Goal: Task Accomplishment & Management: Manage account settings

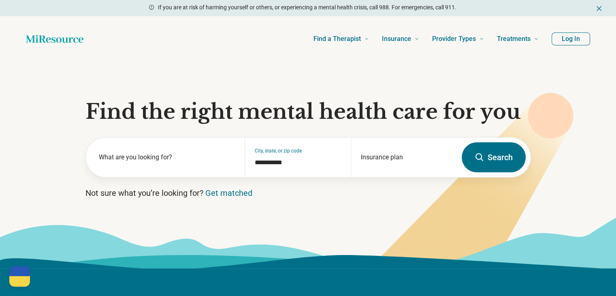
click at [566, 40] on button "Log In" at bounding box center [571, 38] width 38 height 13
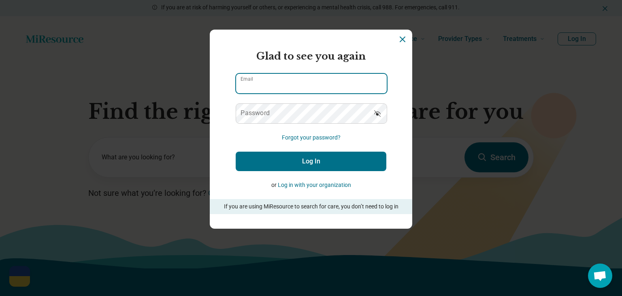
click at [278, 83] on input "Email" at bounding box center [311, 83] width 151 height 19
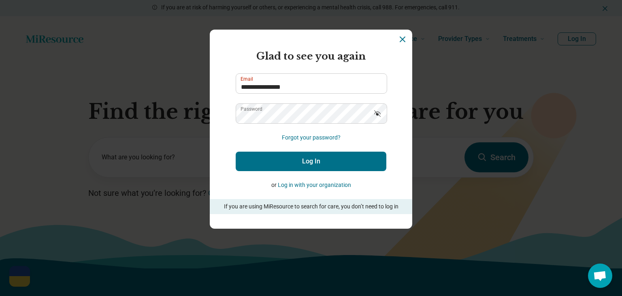
drag, startPoint x: 352, startPoint y: 140, endPoint x: 351, endPoint y: 149, distance: 9.3
click at [352, 140] on form "**********" at bounding box center [311, 131] width 151 height 165
click at [287, 83] on input "**********" at bounding box center [311, 83] width 151 height 19
click at [286, 83] on input "**********" at bounding box center [311, 83] width 151 height 19
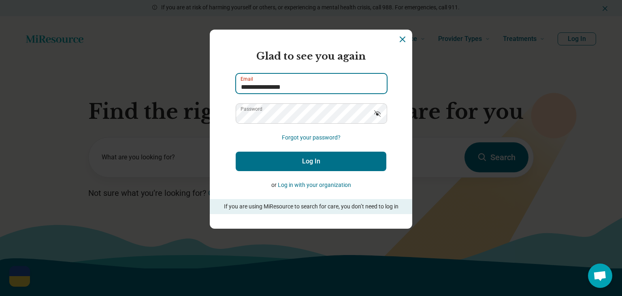
click at [286, 83] on input "**********" at bounding box center [311, 83] width 151 height 19
click at [286, 84] on input "**********" at bounding box center [311, 83] width 151 height 19
type input "**********"
click at [344, 156] on button "Log In" at bounding box center [311, 161] width 151 height 19
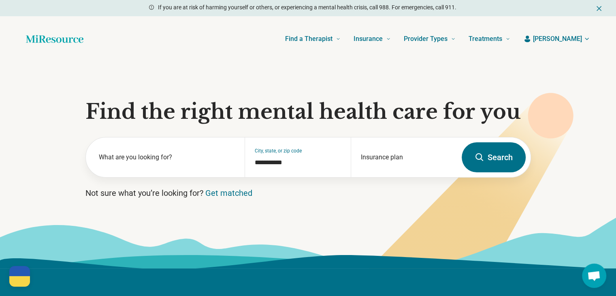
click at [569, 38] on span "[PERSON_NAME]" at bounding box center [557, 39] width 49 height 10
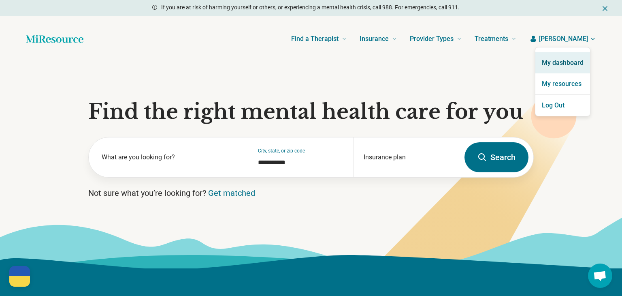
click at [573, 61] on link "My dashboard" at bounding box center [563, 62] width 55 height 21
click at [565, 61] on link "My dashboard" at bounding box center [563, 62] width 55 height 21
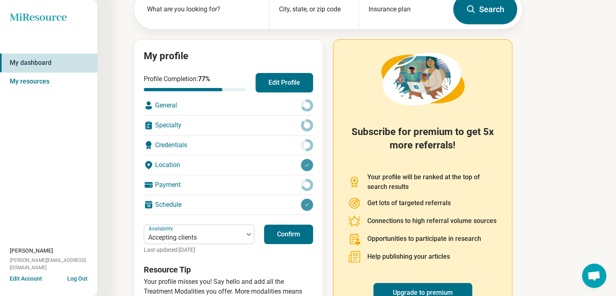
scroll to position [96, 0]
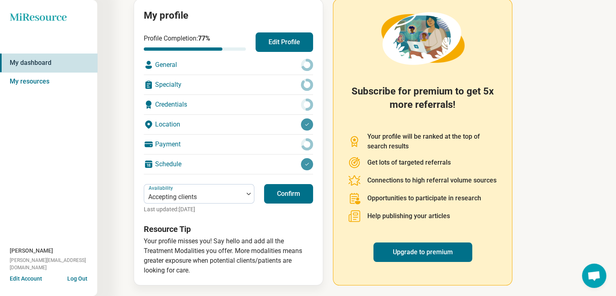
click at [309, 126] on div at bounding box center [307, 124] width 12 height 12
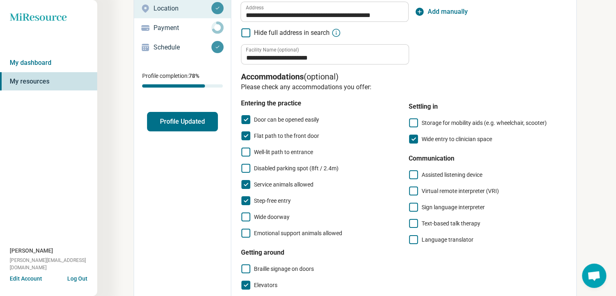
scroll to position [13, 0]
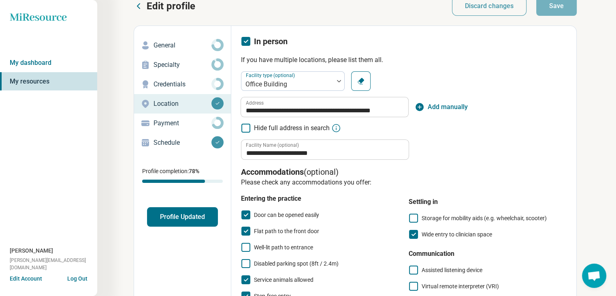
click at [166, 51] on link "General" at bounding box center [182, 45] width 97 height 19
click at [166, 51] on div "General" at bounding box center [183, 45] width 84 height 13
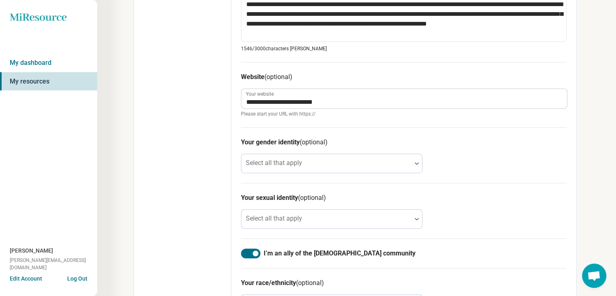
scroll to position [567, 0]
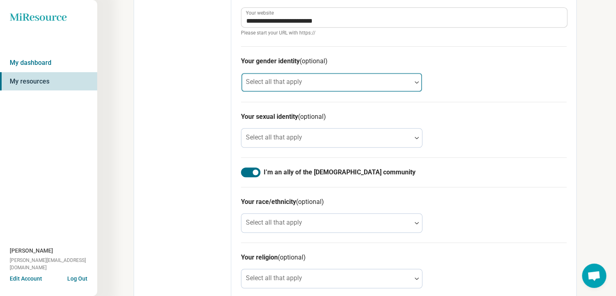
click at [296, 83] on div "Select all that apply" at bounding box center [331, 82] width 181 height 19
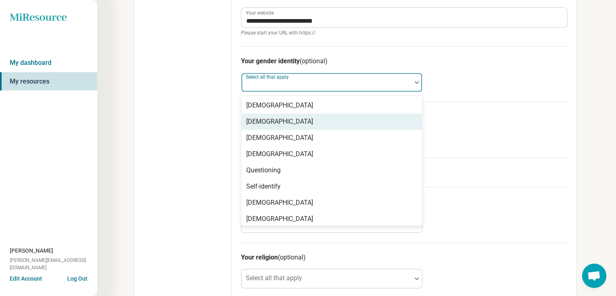
click at [279, 124] on div "[DEMOGRAPHIC_DATA]" at bounding box center [279, 122] width 67 height 10
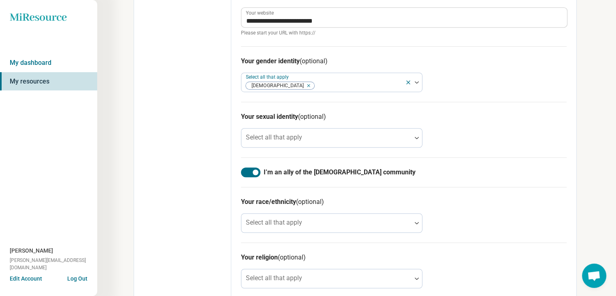
click at [298, 137] on div "Select all that apply" at bounding box center [331, 137] width 181 height 19
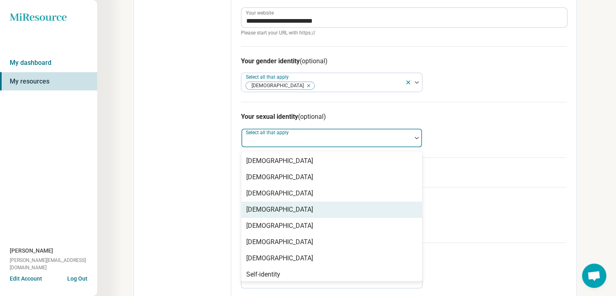
click at [282, 212] on div "[DEMOGRAPHIC_DATA]" at bounding box center [279, 210] width 67 height 10
click at [282, 218] on div "[DEMOGRAPHIC_DATA]" at bounding box center [331, 226] width 181 height 16
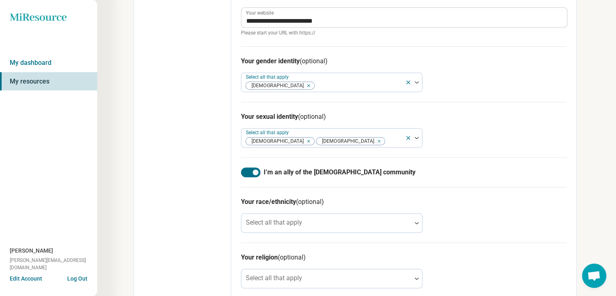
click at [374, 140] on icon "Remove [object Object]" at bounding box center [377, 141] width 6 height 6
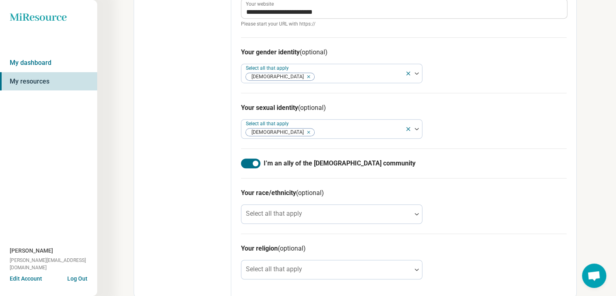
scroll to position [579, 0]
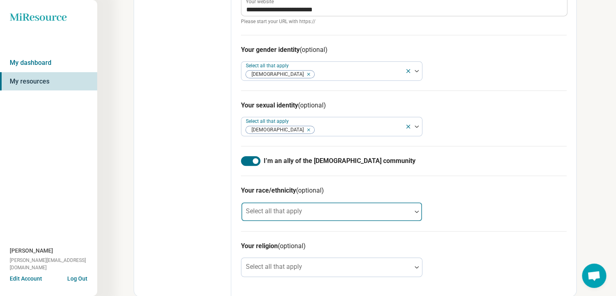
click at [327, 209] on div at bounding box center [327, 214] width 164 height 11
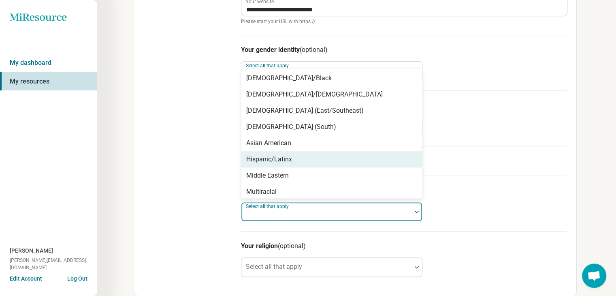
click at [274, 159] on div "Hispanic/Latinx" at bounding box center [269, 159] width 46 height 10
click at [274, 171] on div "Middle Eastern" at bounding box center [267, 176] width 43 height 10
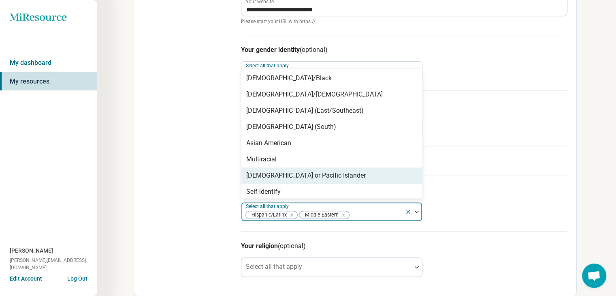
click at [346, 216] on div "Remove [object Object]" at bounding box center [342, 215] width 10 height 10
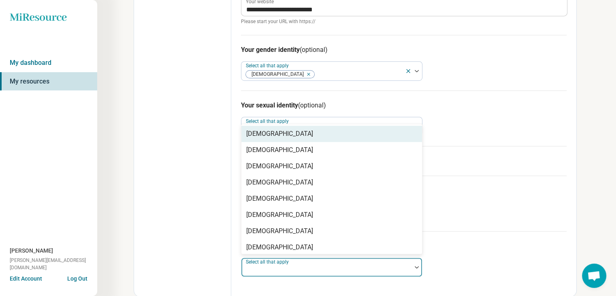
click at [354, 262] on div at bounding box center [326, 267] width 170 height 18
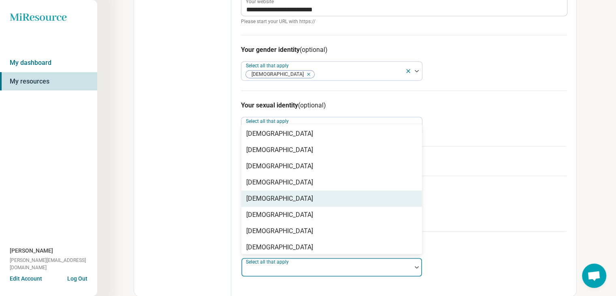
scroll to position [117, 0]
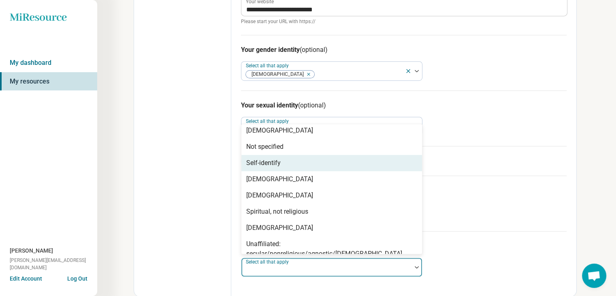
click at [265, 160] on div "Self-identify" at bounding box center [263, 163] width 34 height 10
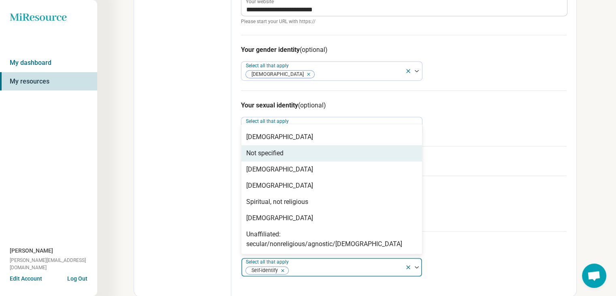
scroll to position [100, 0]
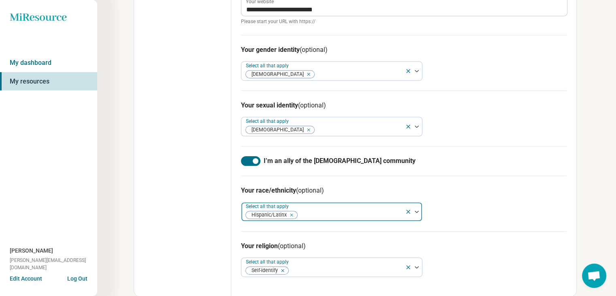
click at [535, 204] on div "Your race/ethnicity (optional) Select all that apply [DEMOGRAPHIC_DATA]/Latinx" at bounding box center [404, 203] width 326 height 56
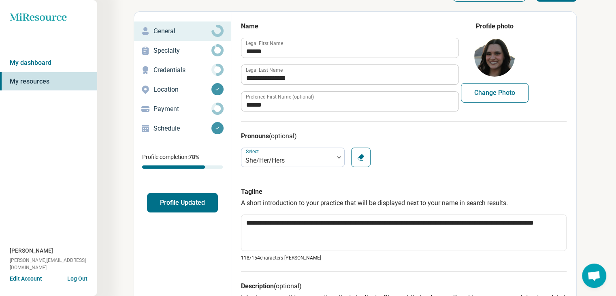
scroll to position [0, 0]
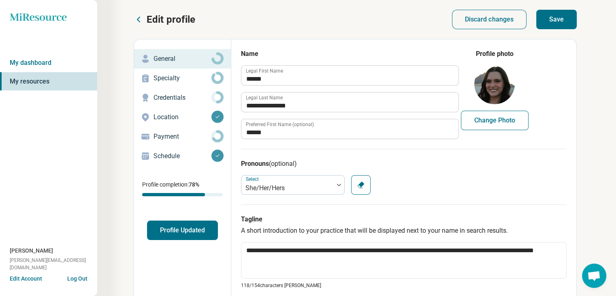
click at [557, 24] on button "Save" at bounding box center [556, 19] width 41 height 19
click at [181, 77] on p "Specialty" at bounding box center [183, 78] width 58 height 10
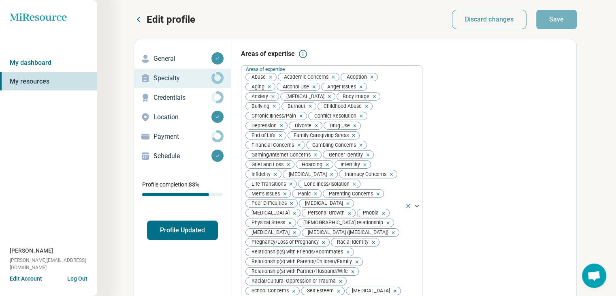
click at [202, 93] on p "Credentials" at bounding box center [183, 98] width 58 height 10
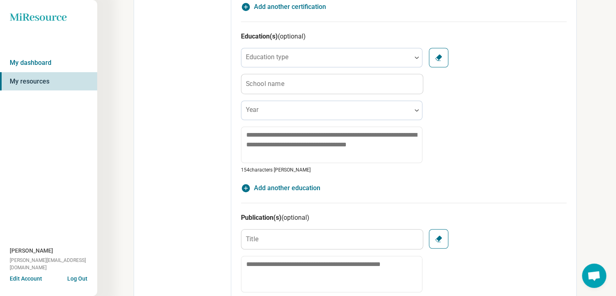
scroll to position [648, 0]
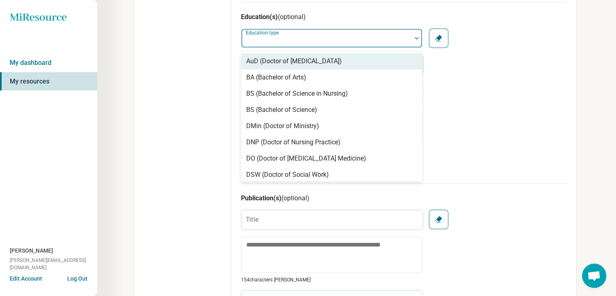
click at [292, 44] on div at bounding box center [327, 41] width 164 height 11
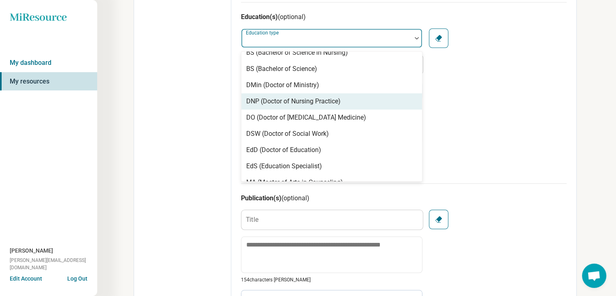
scroll to position [81, 0]
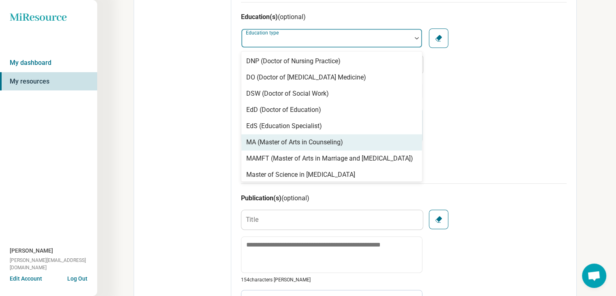
click at [331, 141] on div "MA (Master of Arts in Counseling)" at bounding box center [294, 142] width 97 height 10
type textarea "*"
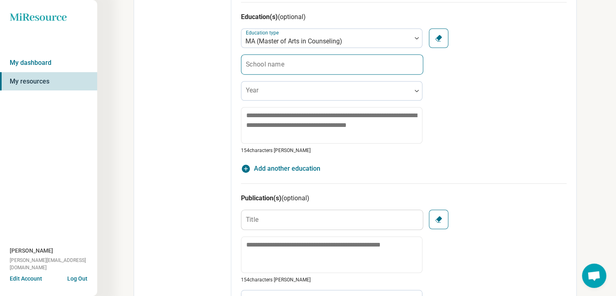
click at [283, 65] on label "School name" at bounding box center [265, 64] width 38 height 6
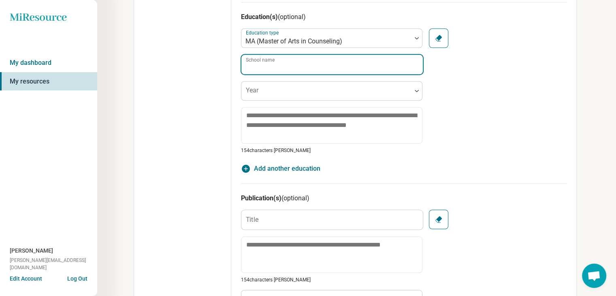
click at [283, 65] on input "School name" at bounding box center [331, 64] width 181 height 19
type input "**********"
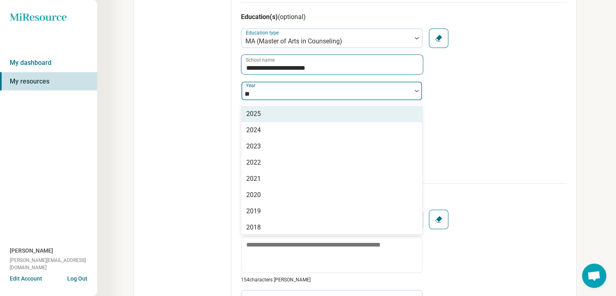
type input "***"
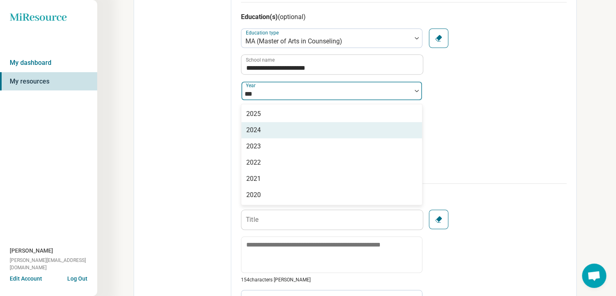
click at [272, 126] on div "2024" at bounding box center [331, 130] width 181 height 16
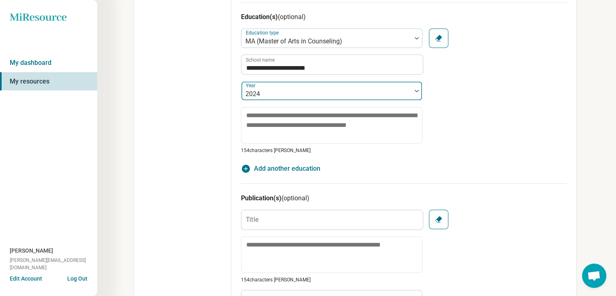
drag, startPoint x: 200, startPoint y: 101, endPoint x: 373, endPoint y: 96, distance: 173.0
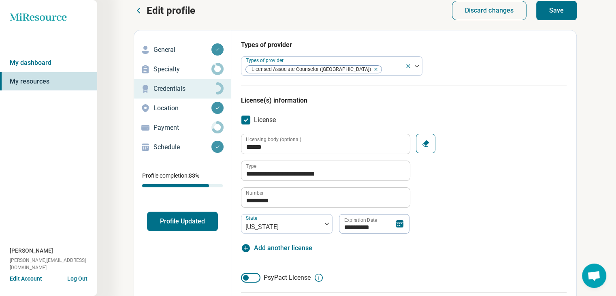
scroll to position [0, 0]
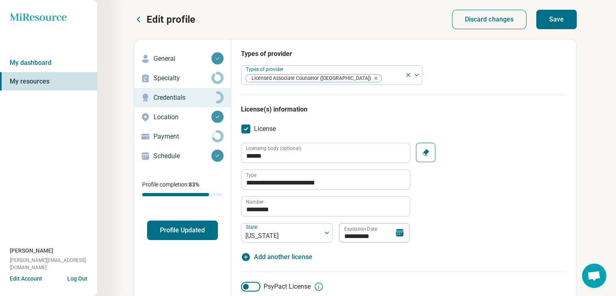
click at [553, 15] on button "Save" at bounding box center [556, 19] width 41 height 19
type textarea "*"
click at [207, 130] on div "Payment" at bounding box center [183, 136] width 84 height 13
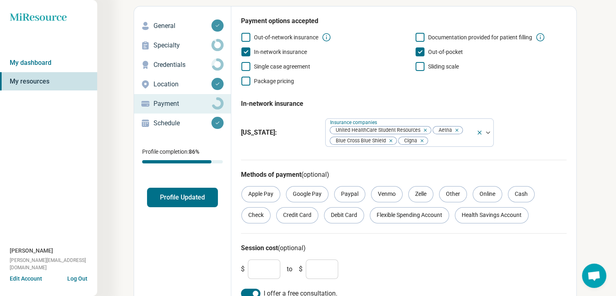
scroll to position [45, 0]
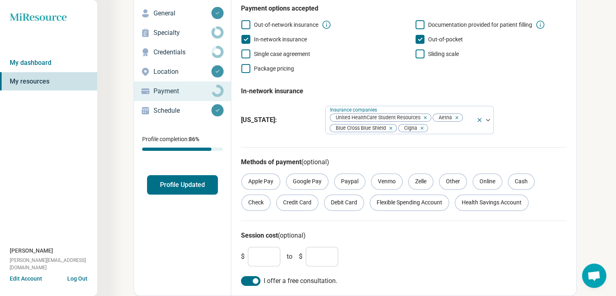
click at [186, 107] on p "Schedule" at bounding box center [183, 111] width 58 height 10
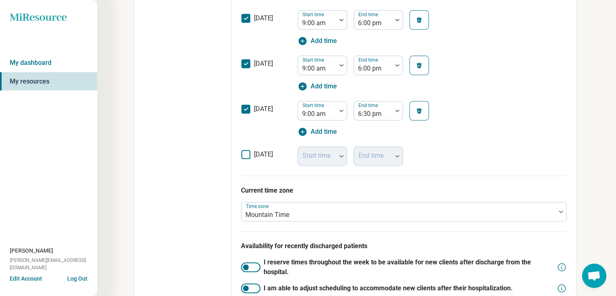
scroll to position [324, 0]
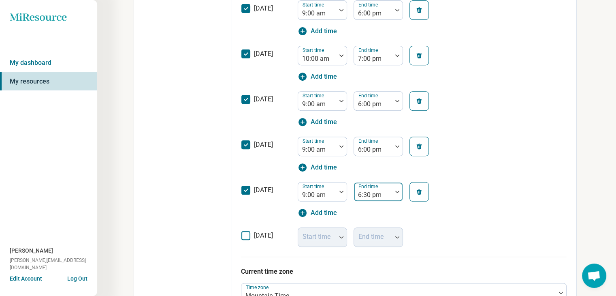
click at [391, 188] on div "6:30 pm" at bounding box center [373, 192] width 38 height 18
click at [504, 133] on div "[DATE] Start time 9:00 am End time 6:00 pm Add time" at bounding box center [404, 154] width 326 height 45
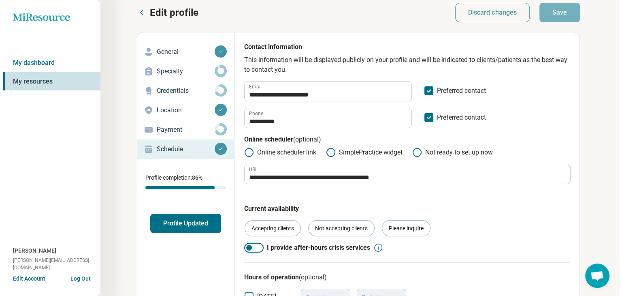
scroll to position [0, 0]
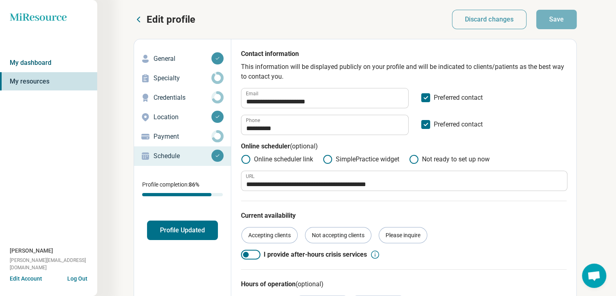
click at [47, 62] on link "My dashboard" at bounding box center [48, 62] width 97 height 19
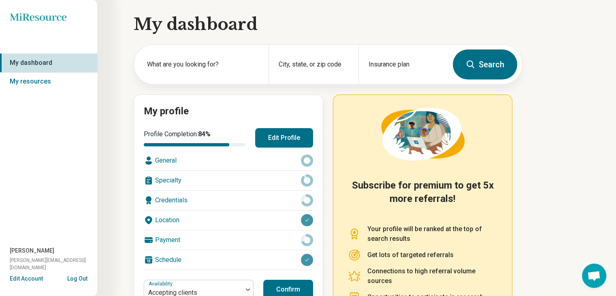
click at [28, 21] on div "Miresource logo My dashboard My resources Isabel Jaurequi-Maestas isabel.jaureq…" at bounding box center [48, 148] width 97 height 296
click at [32, 16] on icon "Miresource logo" at bounding box center [38, 17] width 57 height 8
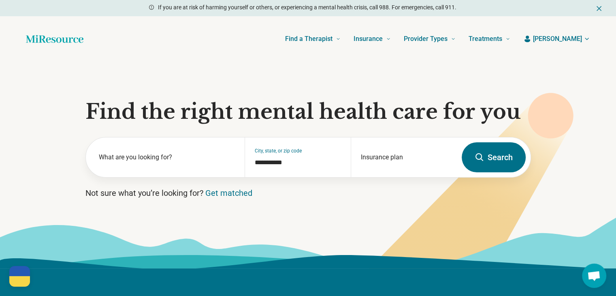
click at [570, 38] on span "[PERSON_NAME]" at bounding box center [557, 39] width 49 height 10
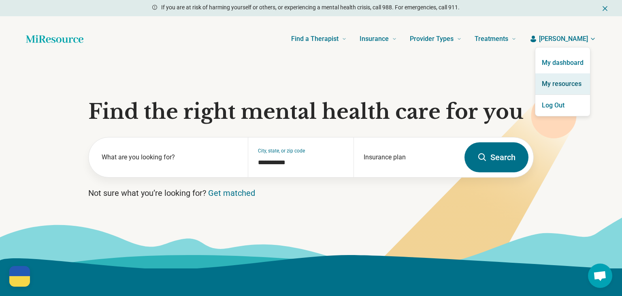
click at [562, 88] on link "My resources" at bounding box center [563, 83] width 55 height 21
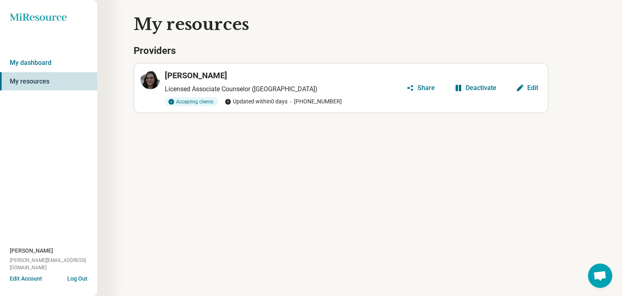
click at [430, 90] on div "Share" at bounding box center [426, 88] width 17 height 6
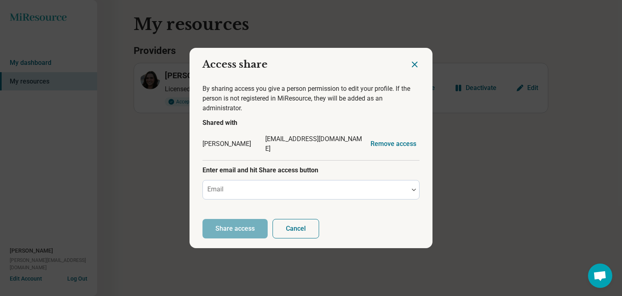
click at [418, 64] on icon "Close dialog" at bounding box center [415, 65] width 10 height 10
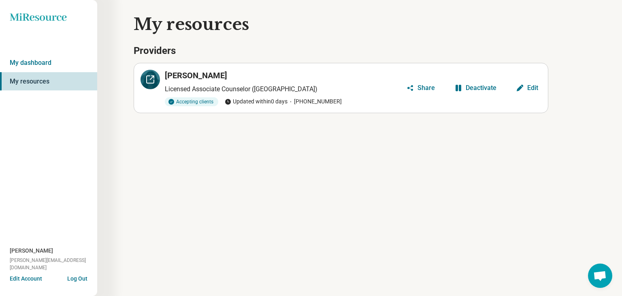
click at [152, 80] on icon at bounding box center [150, 80] width 10 height 10
click at [31, 65] on link "My dashboard" at bounding box center [48, 62] width 97 height 19
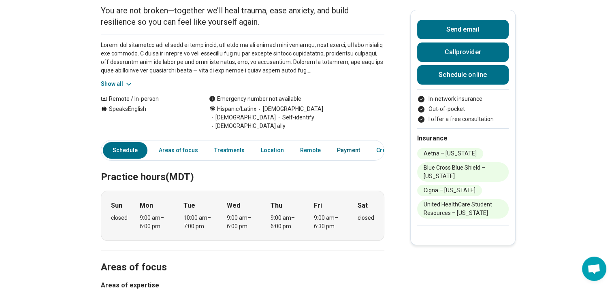
scroll to position [81, 0]
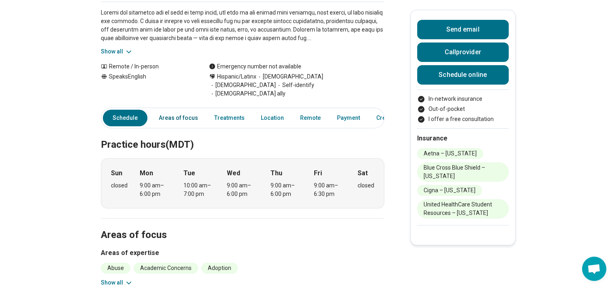
click at [179, 113] on link "Areas of focus" at bounding box center [178, 118] width 49 height 17
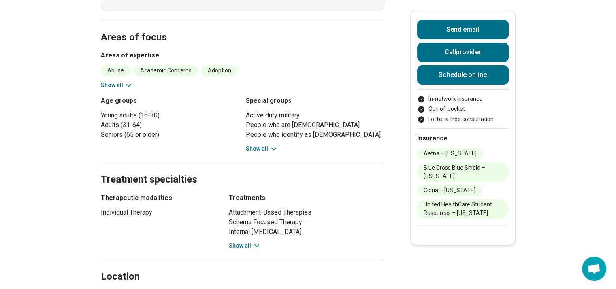
scroll to position [321, 0]
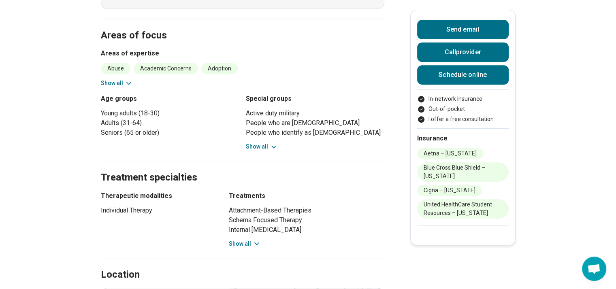
click at [269, 143] on button "Show all" at bounding box center [262, 147] width 32 height 9
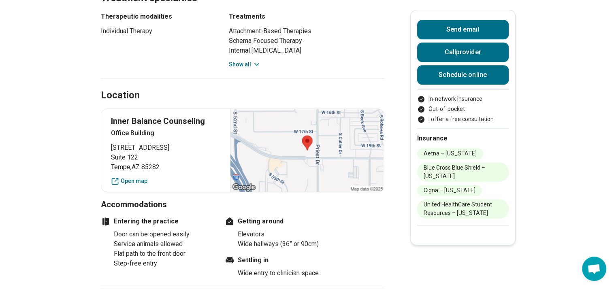
scroll to position [564, 0]
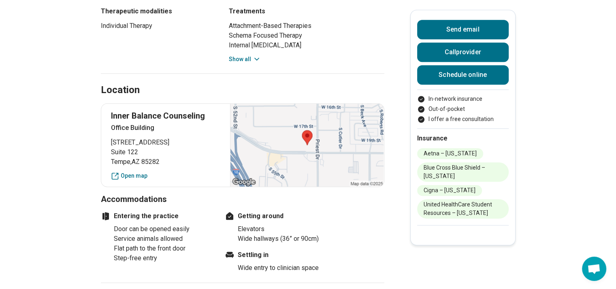
click at [250, 55] on button "Show all" at bounding box center [245, 59] width 32 height 9
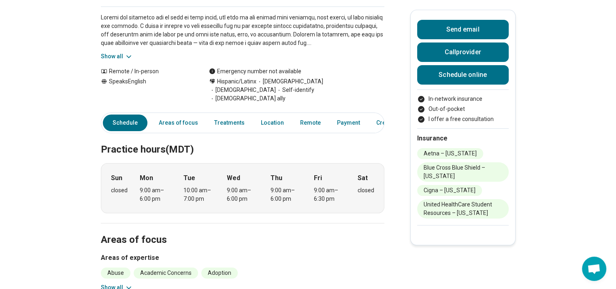
scroll to position [0, 0]
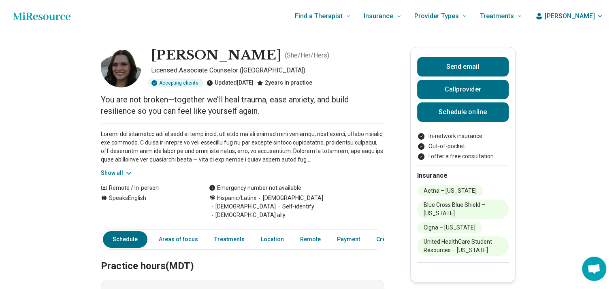
click at [130, 169] on icon at bounding box center [129, 173] width 8 height 8
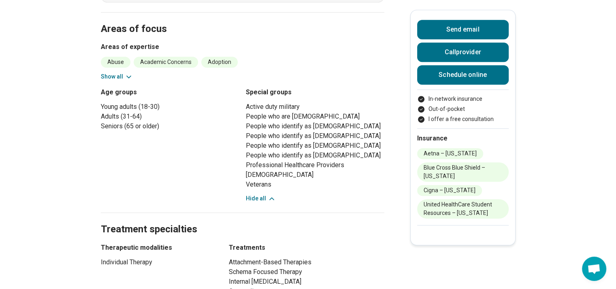
scroll to position [446, 0]
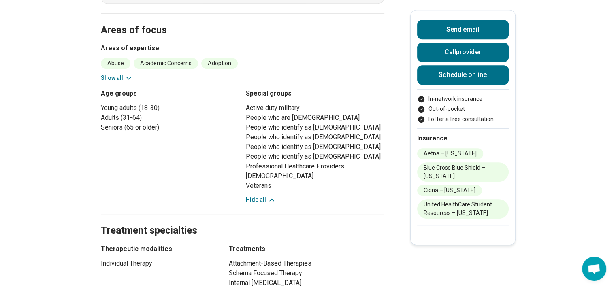
click at [126, 73] on section "Areas of focus Areas of expertise Abuse Academic Concerns Adoption Aging Alcoho…" at bounding box center [243, 113] width 284 height 201
click at [122, 74] on button "Show all" at bounding box center [117, 78] width 32 height 9
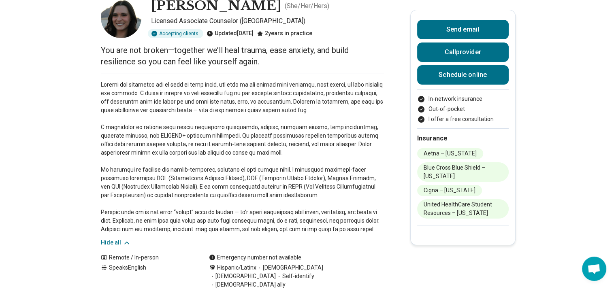
scroll to position [0, 0]
